Goal: Transaction & Acquisition: Purchase product/service

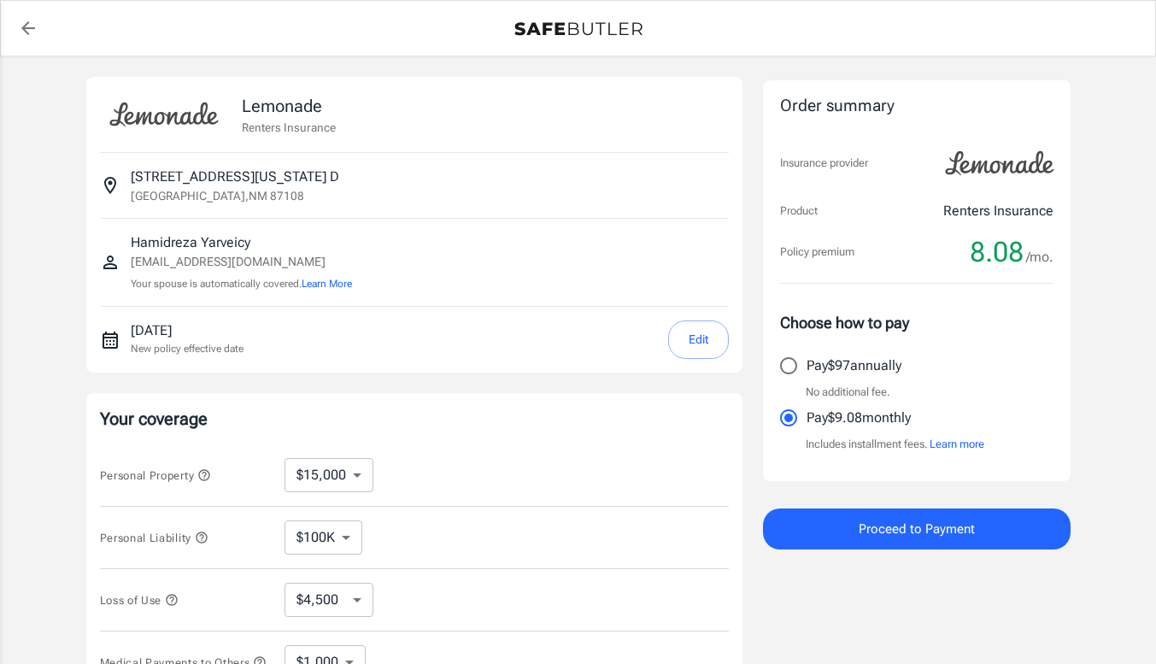
select select "15000"
select select "500"
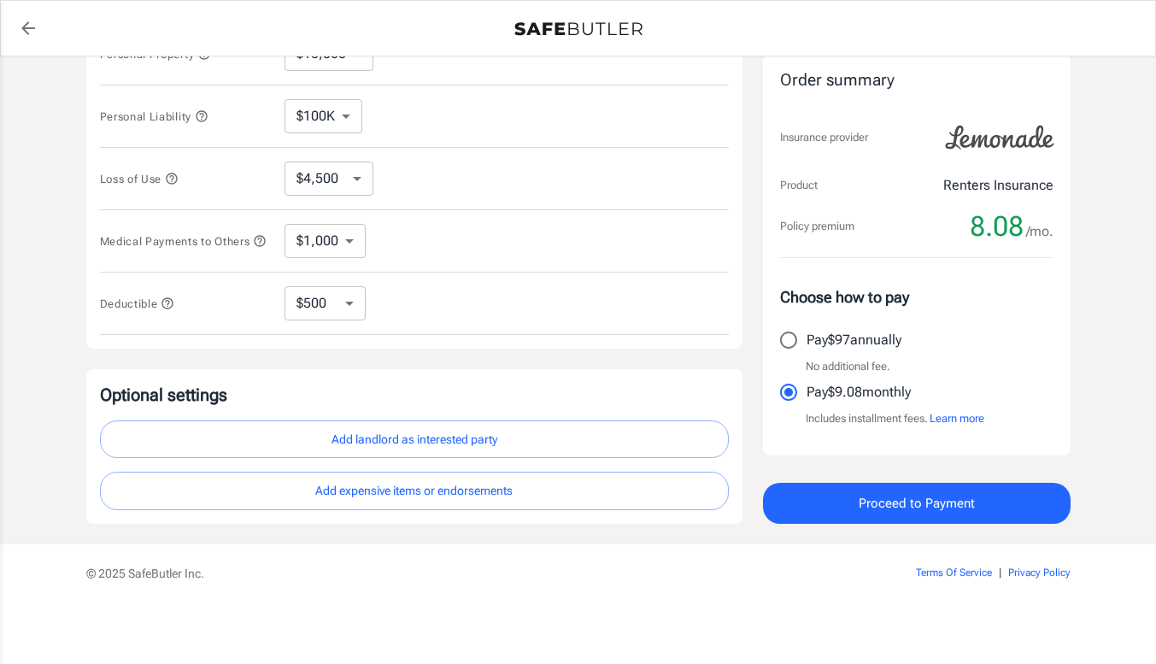
scroll to position [171, 0]
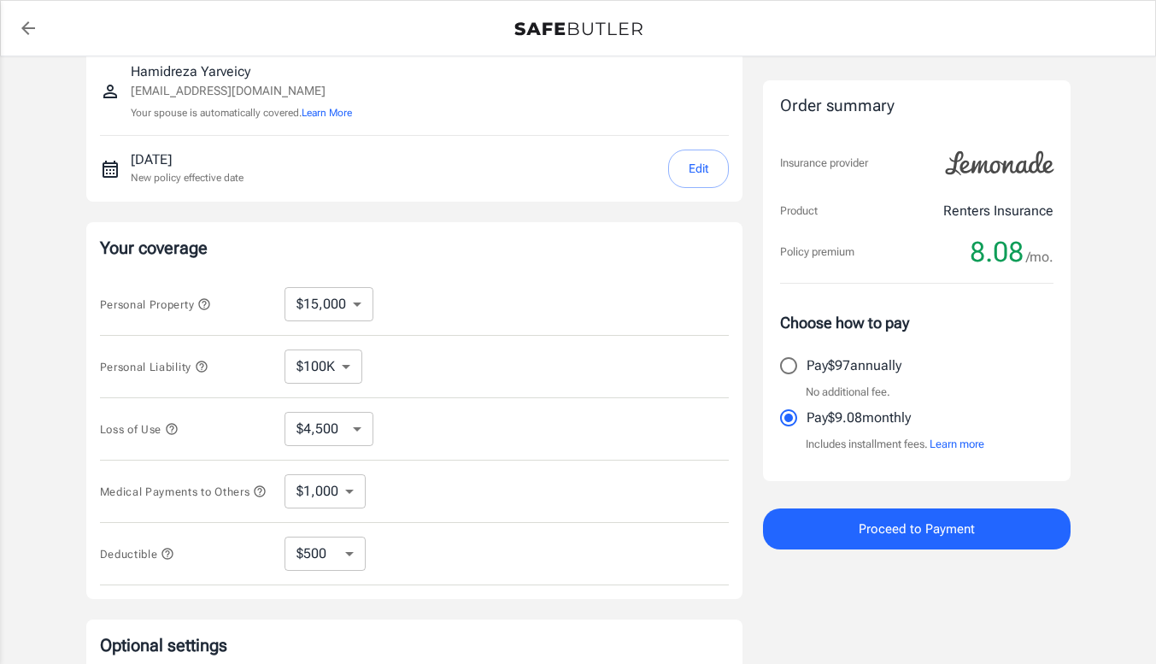
click at [207, 305] on icon "button" at bounding box center [204, 304] width 14 height 14
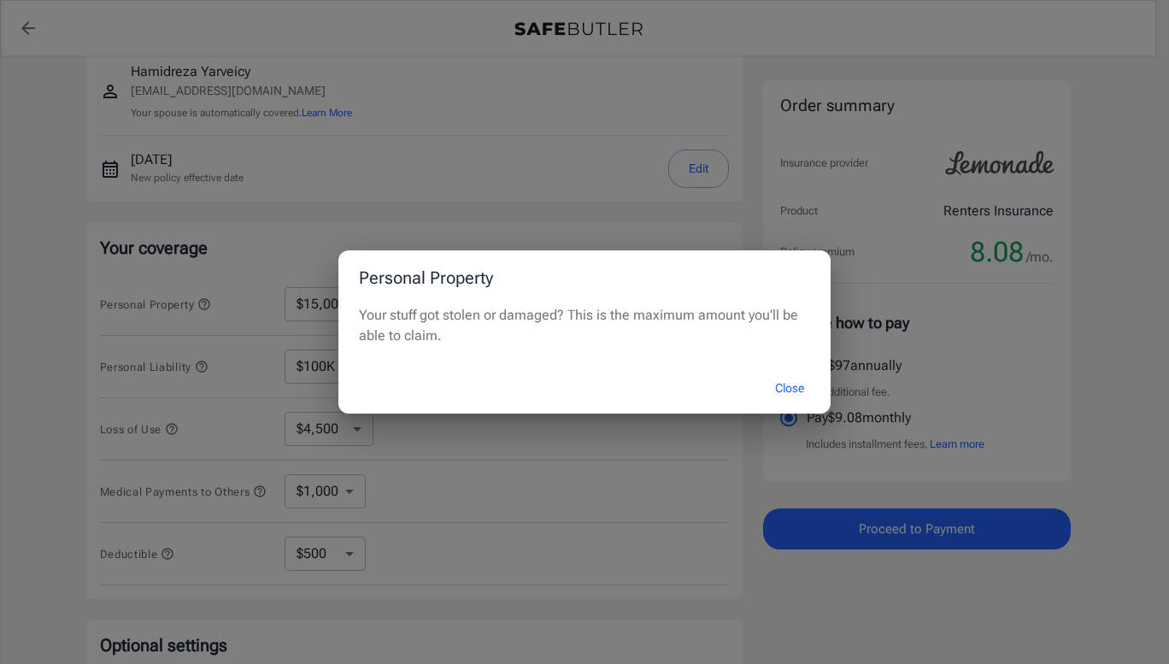
click at [212, 365] on div "Personal Property Your stuff got stolen or damaged? This is the maximum amount …" at bounding box center [584, 332] width 1169 height 664
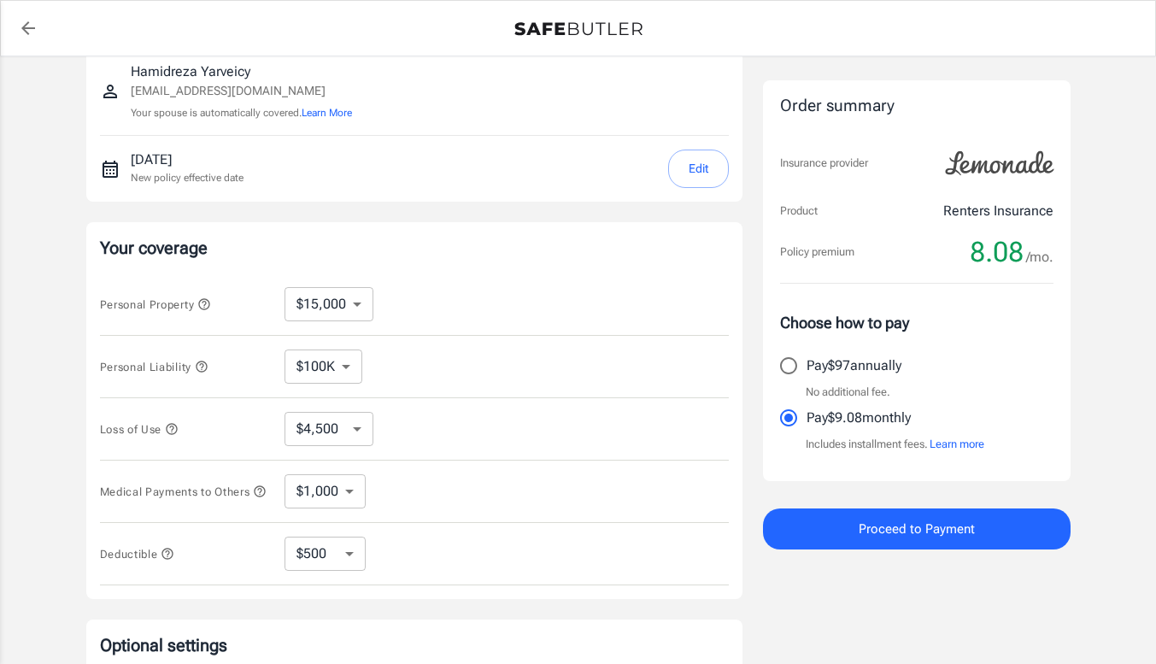
click at [207, 365] on icon "button" at bounding box center [202, 367] width 14 height 14
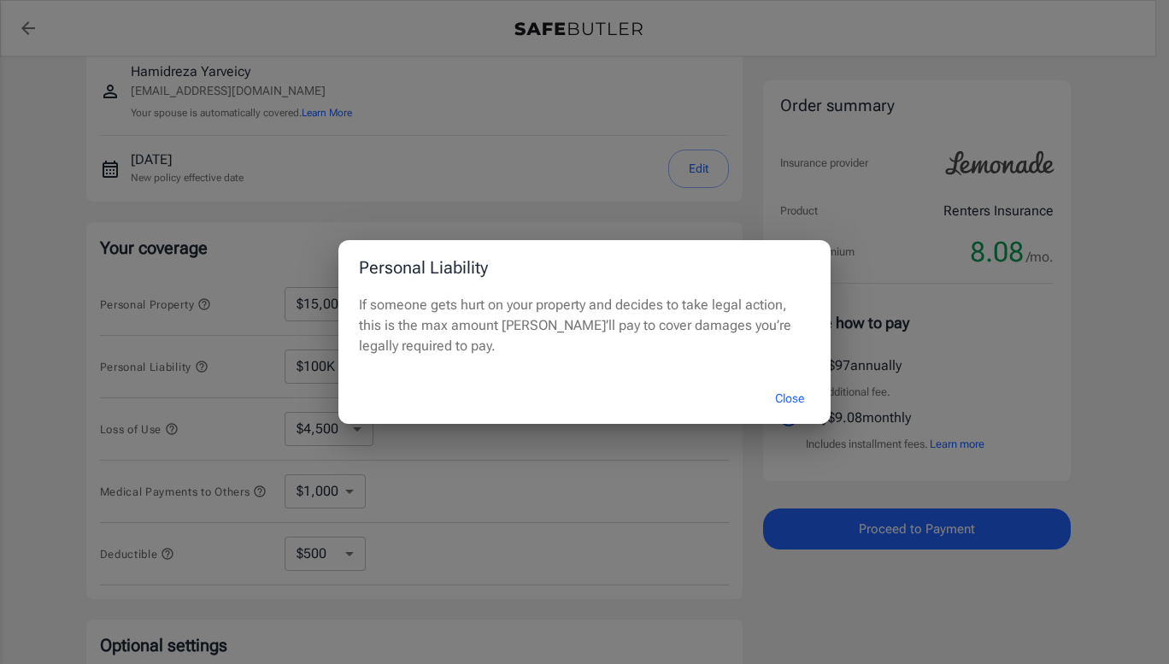
click at [207, 365] on div "Personal Liability If someone gets hurt on your property and decides to take le…" at bounding box center [584, 332] width 1169 height 664
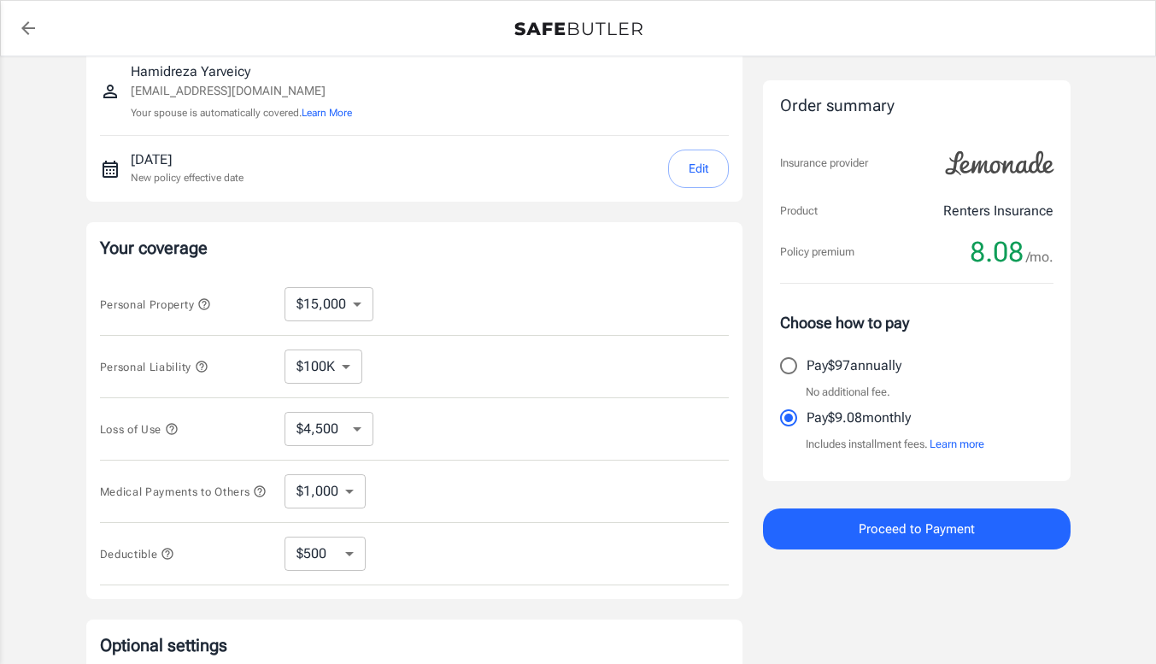
click at [337, 319] on select "$10,000 $15,000 $20,000 $25,000 $30,000 $40,000 $50,000 $100K $150K $200K $250K" at bounding box center [329, 304] width 89 height 34
select select "10000"
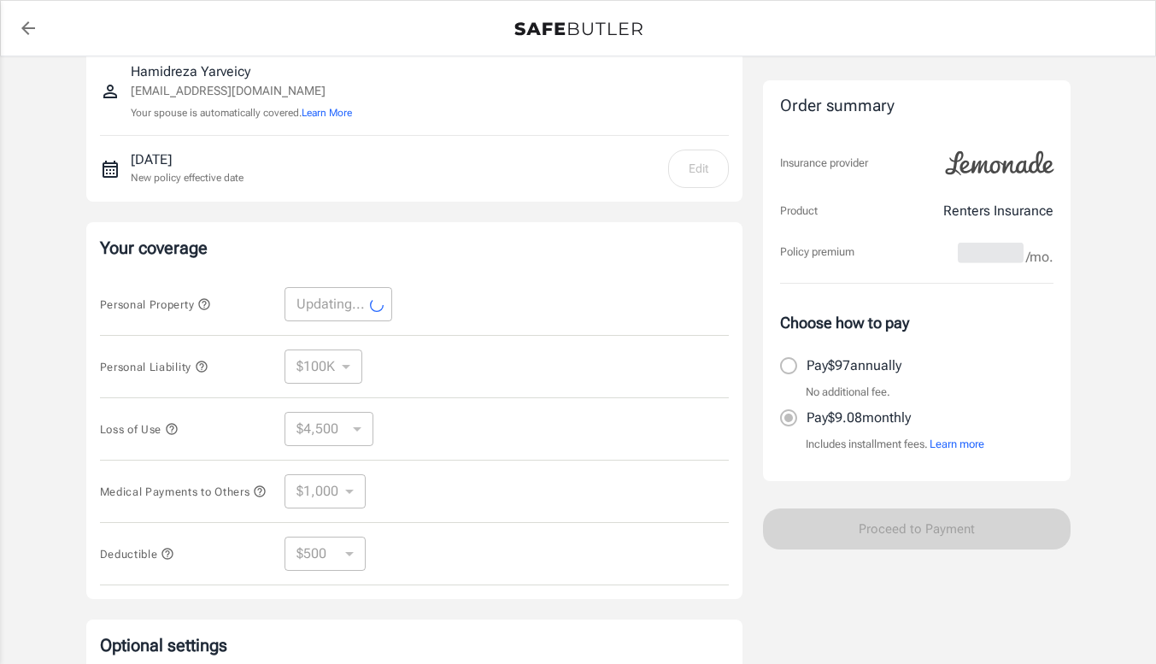
select select "10000"
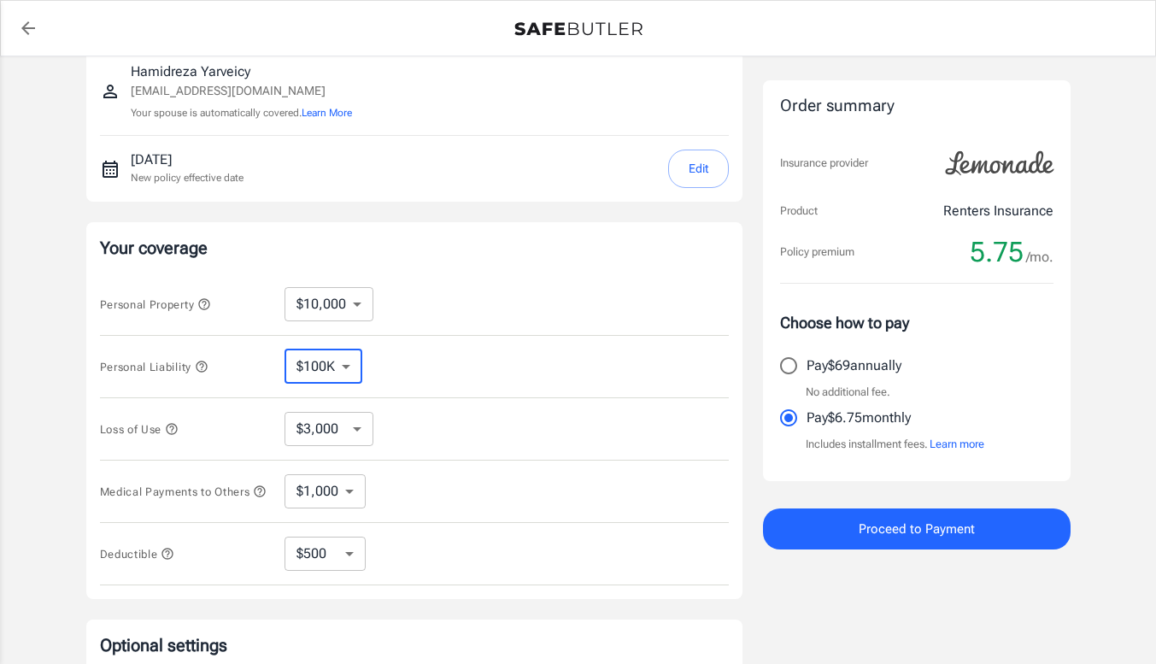
click at [348, 374] on select "$100K $200K $300K $400K $500K $1M" at bounding box center [324, 366] width 78 height 34
click at [341, 426] on select "$3,000 $6,000 $12,000 $21,000 $36,000 $60,000 $96,000 $153K $198K" at bounding box center [329, 429] width 89 height 34
select select "12000"
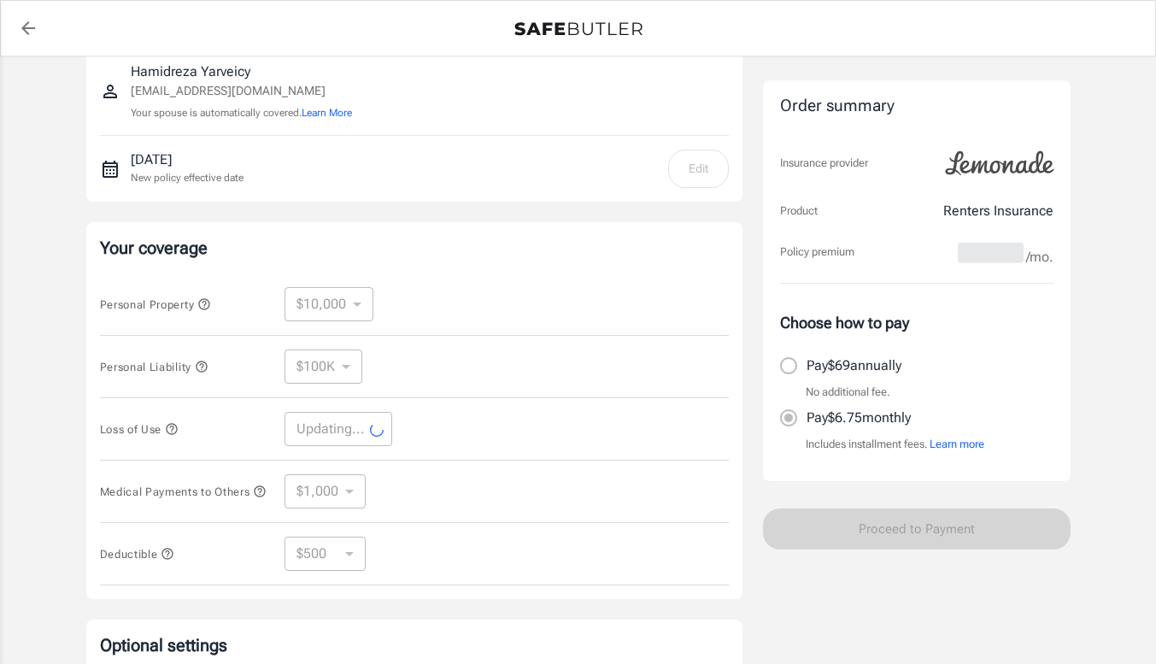
select select "12000"
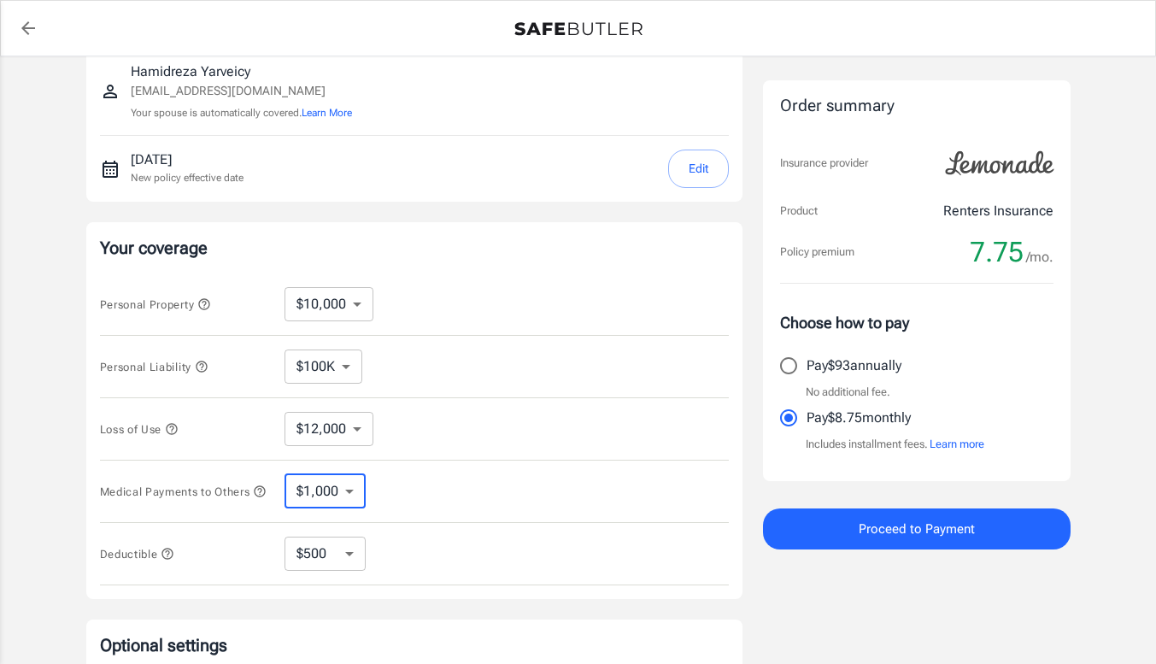
click at [350, 496] on select "$1,000 $2,000 $3,000 $4,000 $5,000" at bounding box center [325, 491] width 81 height 34
click at [350, 501] on select "$1,000 $2,000 $3,000 $4,000 $5,000" at bounding box center [325, 491] width 81 height 34
select select "5000"
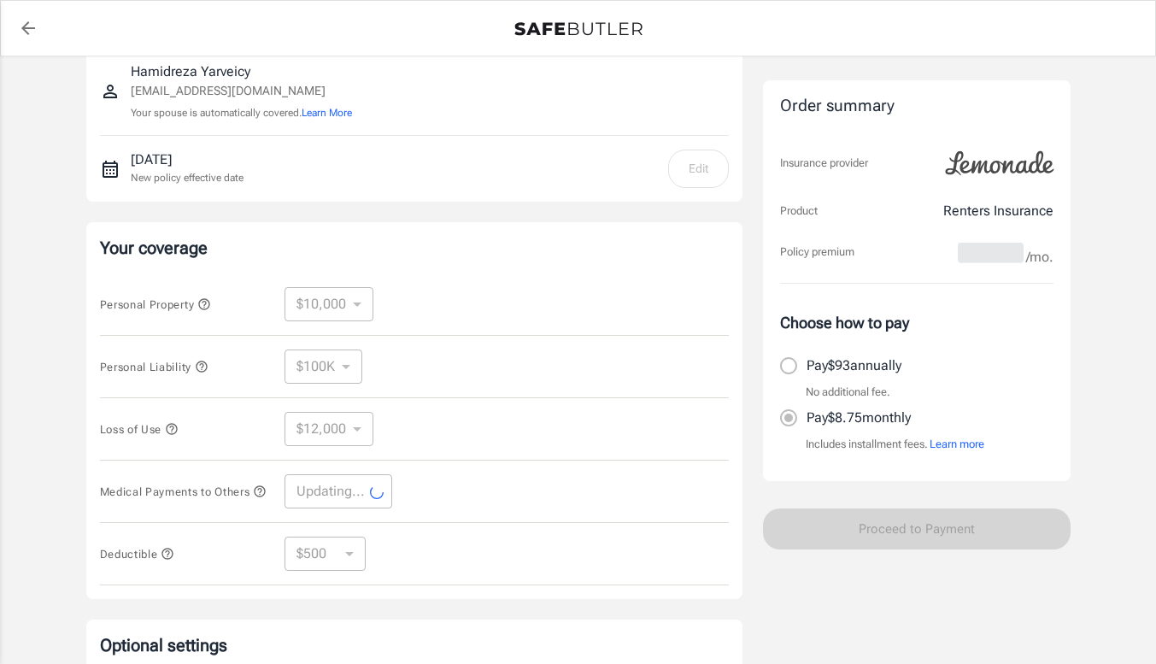
select select "5000"
